Goal: Task Accomplishment & Management: Use online tool/utility

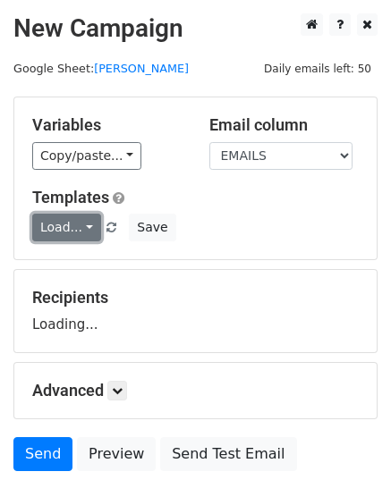
click at [70, 225] on link "Load..." at bounding box center [66, 228] width 69 height 28
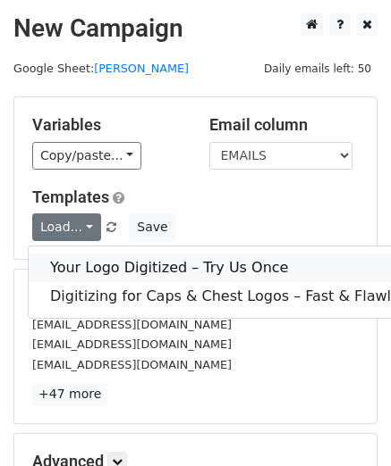
click at [73, 269] on link "Your Logo Digitized – Try Us Once" at bounding box center [273, 268] width 489 height 29
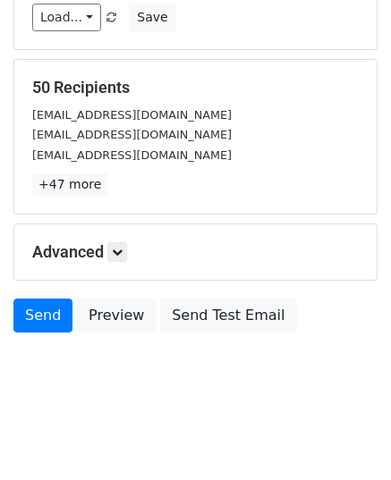
scroll to position [211, 0]
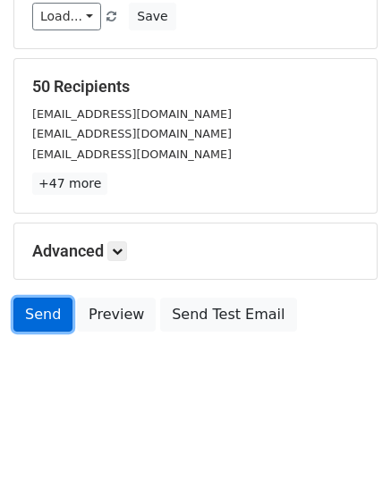
click at [47, 308] on link "Send" at bounding box center [42, 315] width 59 height 34
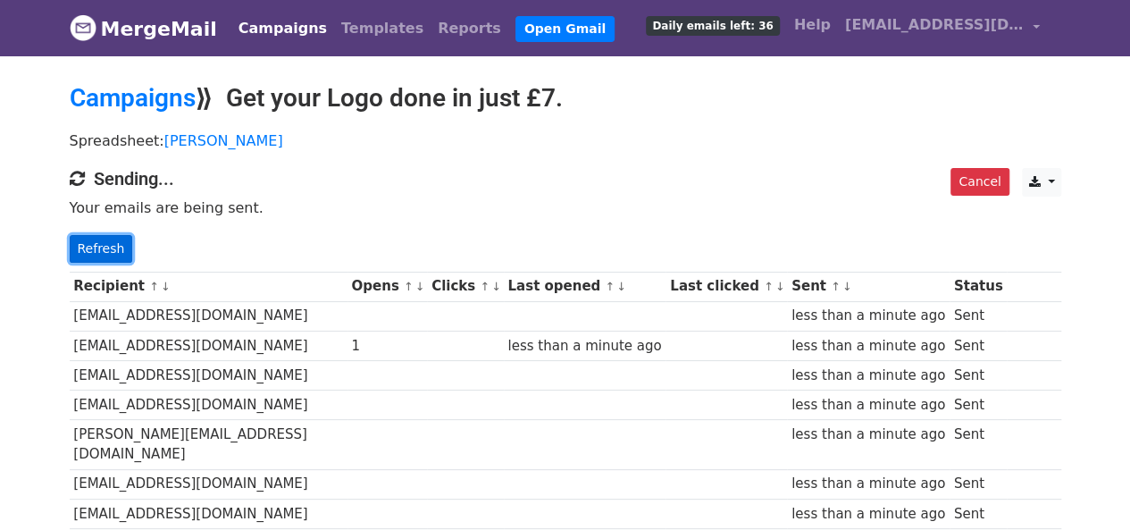
click at [80, 252] on link "Refresh" at bounding box center [101, 249] width 63 height 28
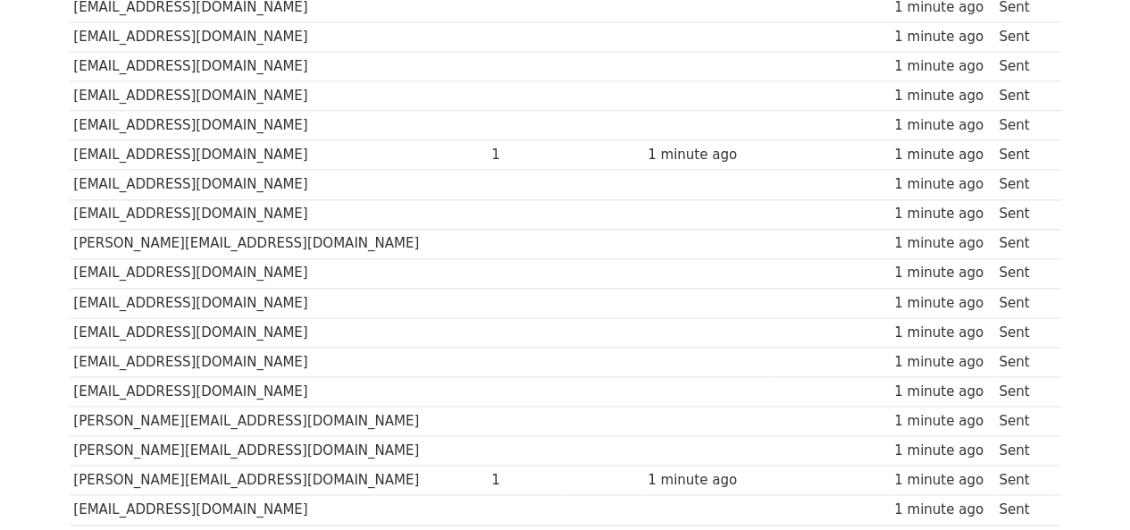
scroll to position [1387, 0]
